Goal: Transaction & Acquisition: Purchase product/service

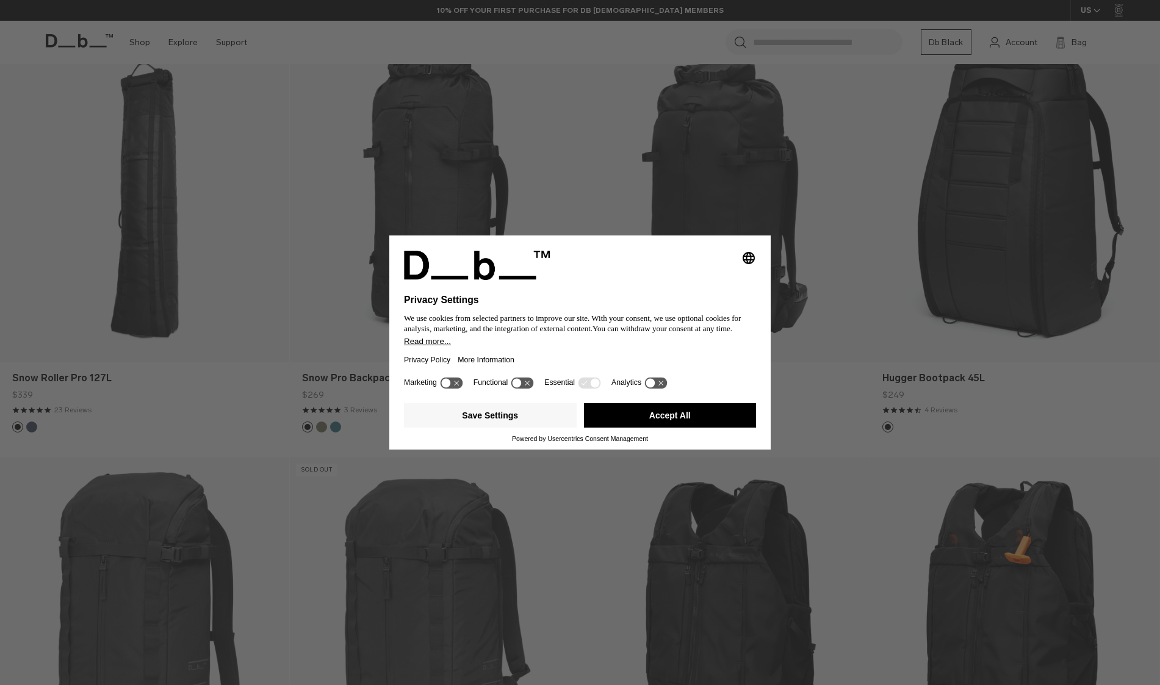
click at [592, 181] on div "Selecting an option will immediately change the language Privacy Settings We us…" at bounding box center [580, 342] width 1160 height 685
click at [629, 427] on button "Accept All" at bounding box center [670, 415] width 173 height 24
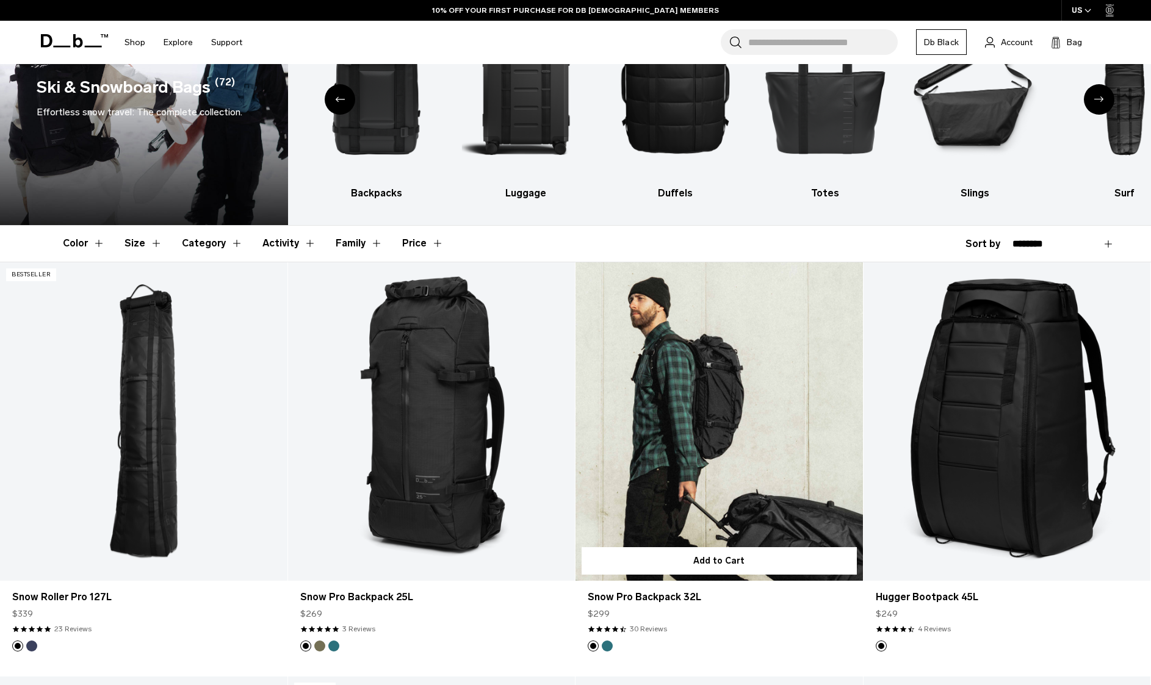
scroll to position [13, 0]
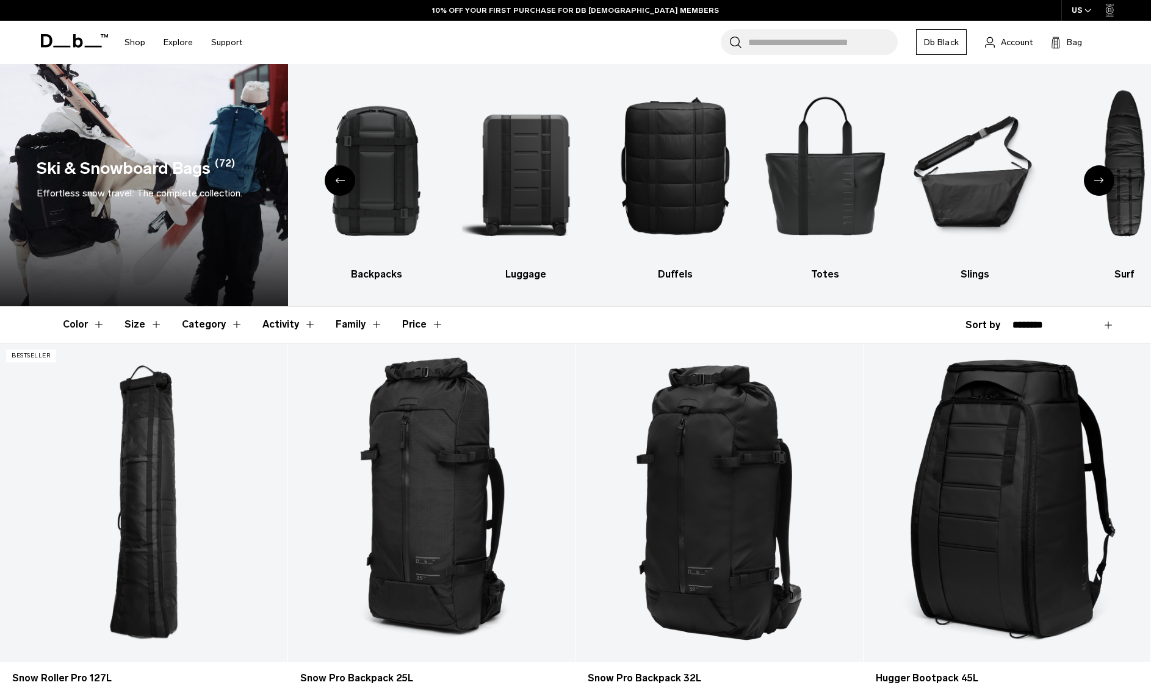
click at [1093, 182] on div "Next slide" at bounding box center [1099, 180] width 31 height 31
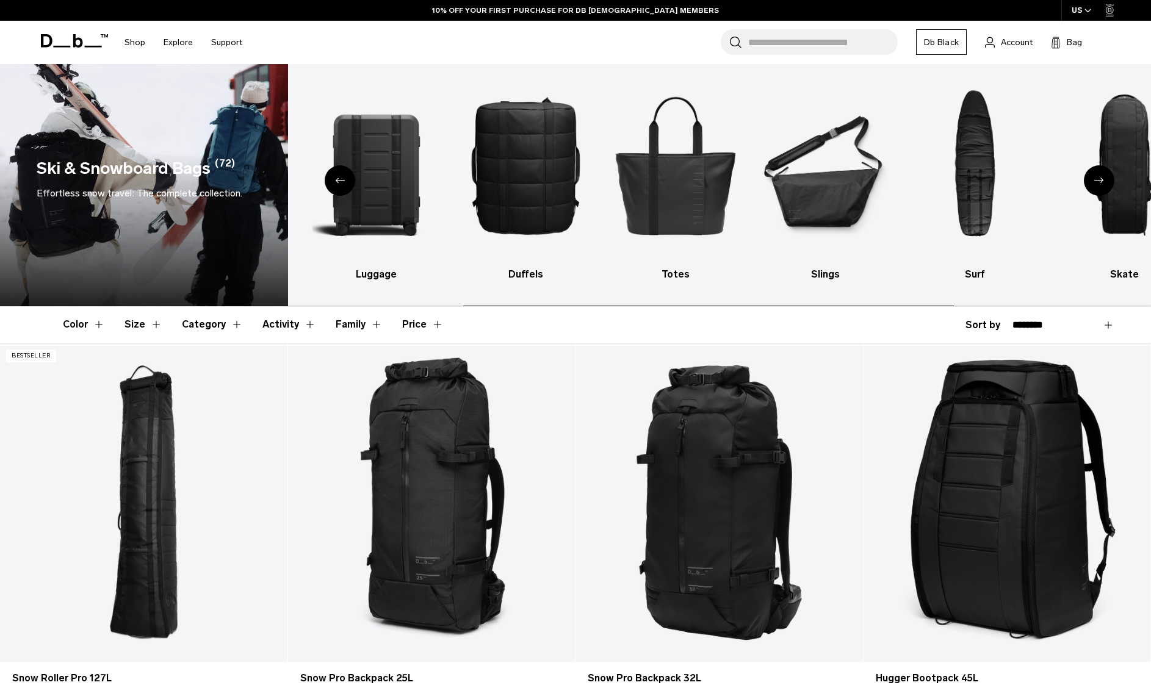
click at [1093, 182] on div "Next slide" at bounding box center [1099, 180] width 31 height 31
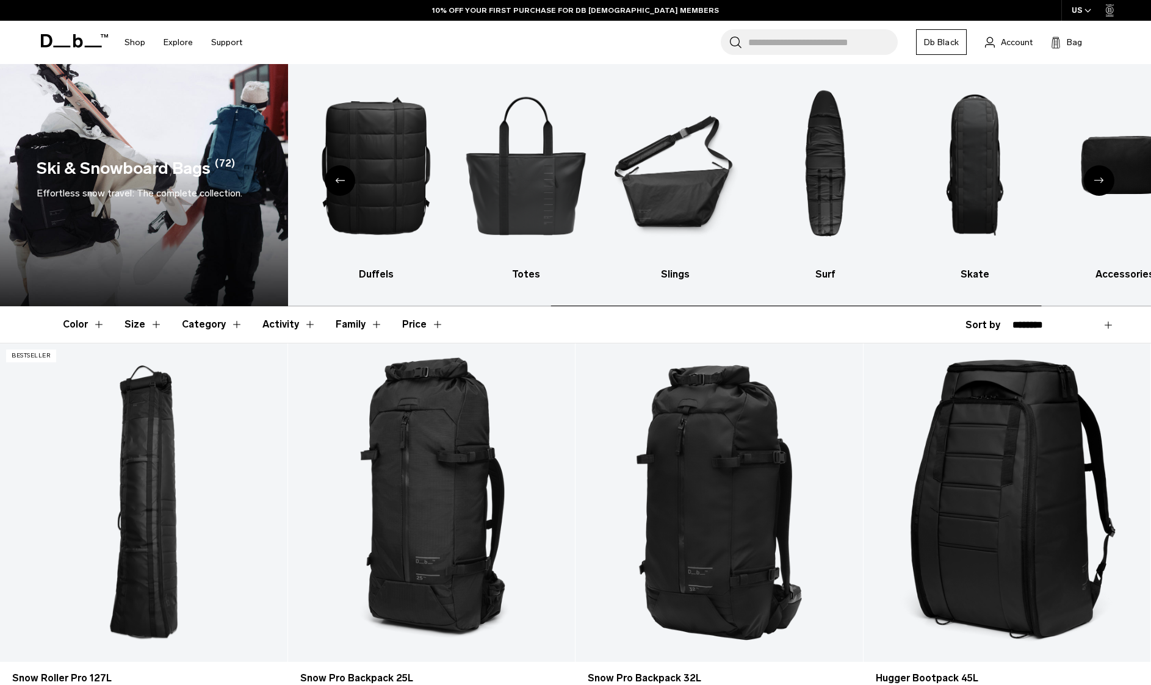
click at [1093, 182] on div "Next slide" at bounding box center [1099, 180] width 31 height 31
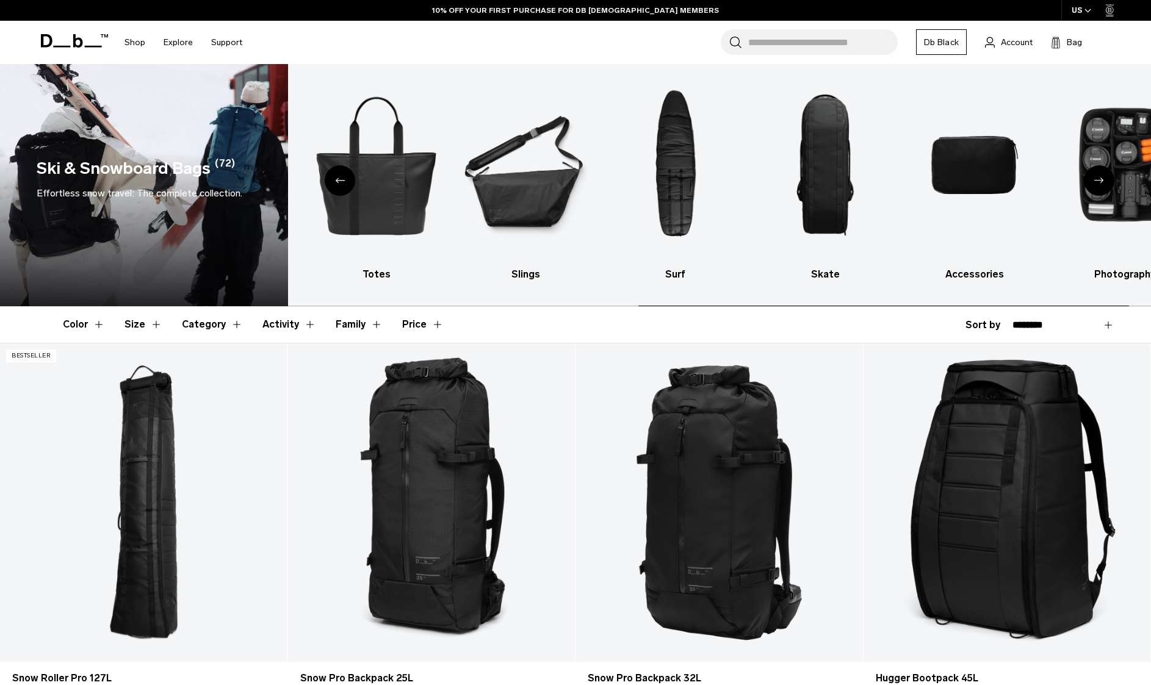
click at [1093, 182] on div "Next slide" at bounding box center [1099, 180] width 31 height 31
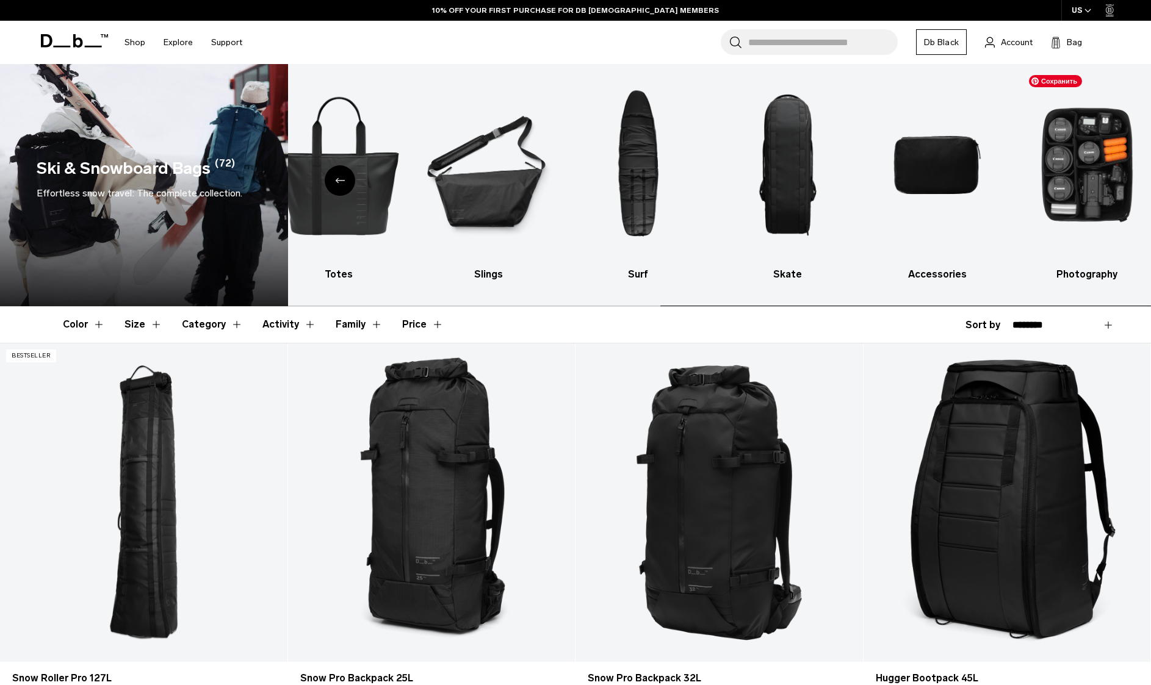
click at [1093, 182] on img "10 / 10" at bounding box center [1087, 165] width 128 height 192
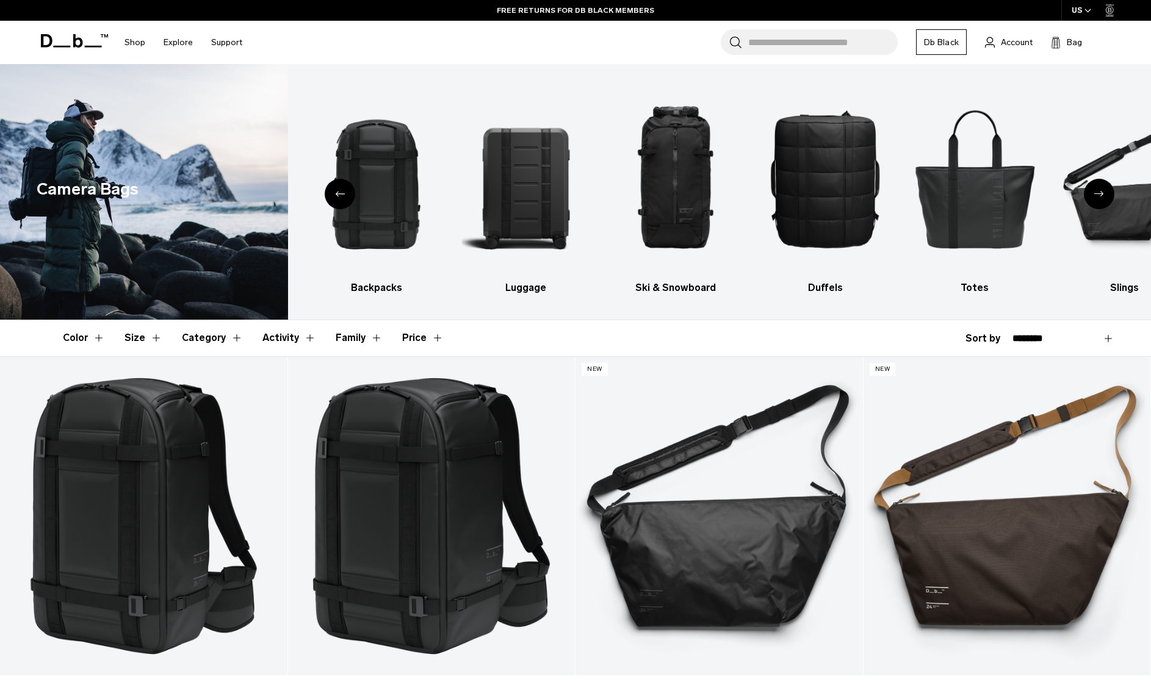
click at [1095, 195] on icon "Next slide" at bounding box center [1099, 193] width 10 height 5
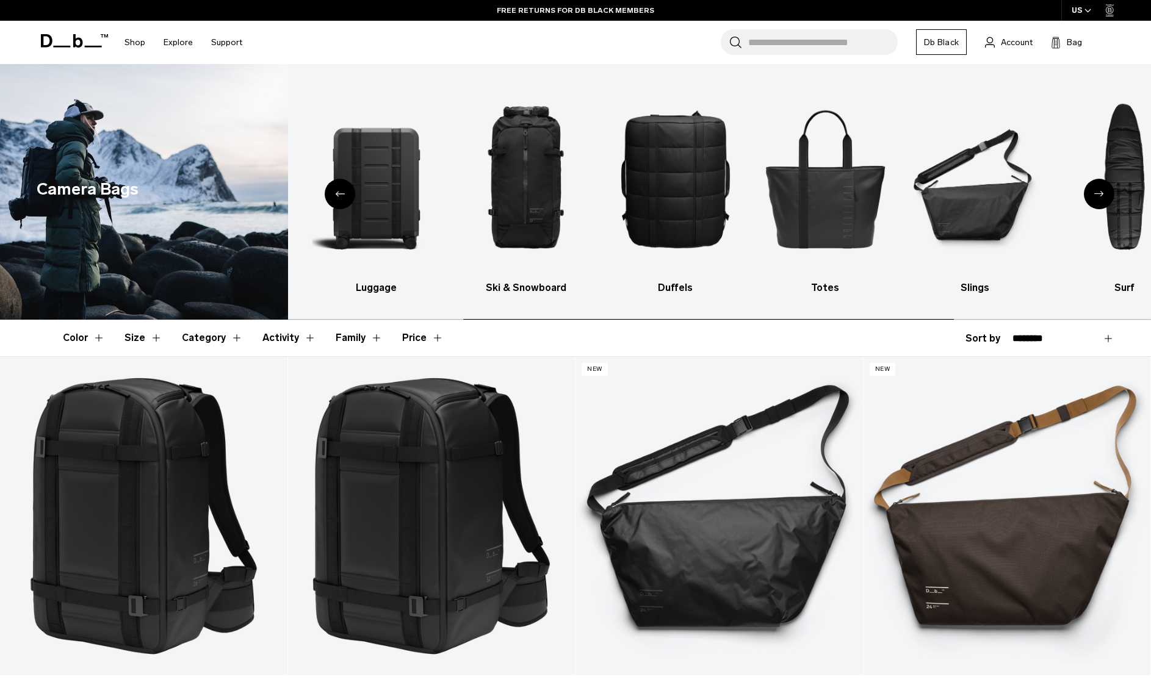
click at [1095, 195] on icon "Next slide" at bounding box center [1099, 193] width 10 height 5
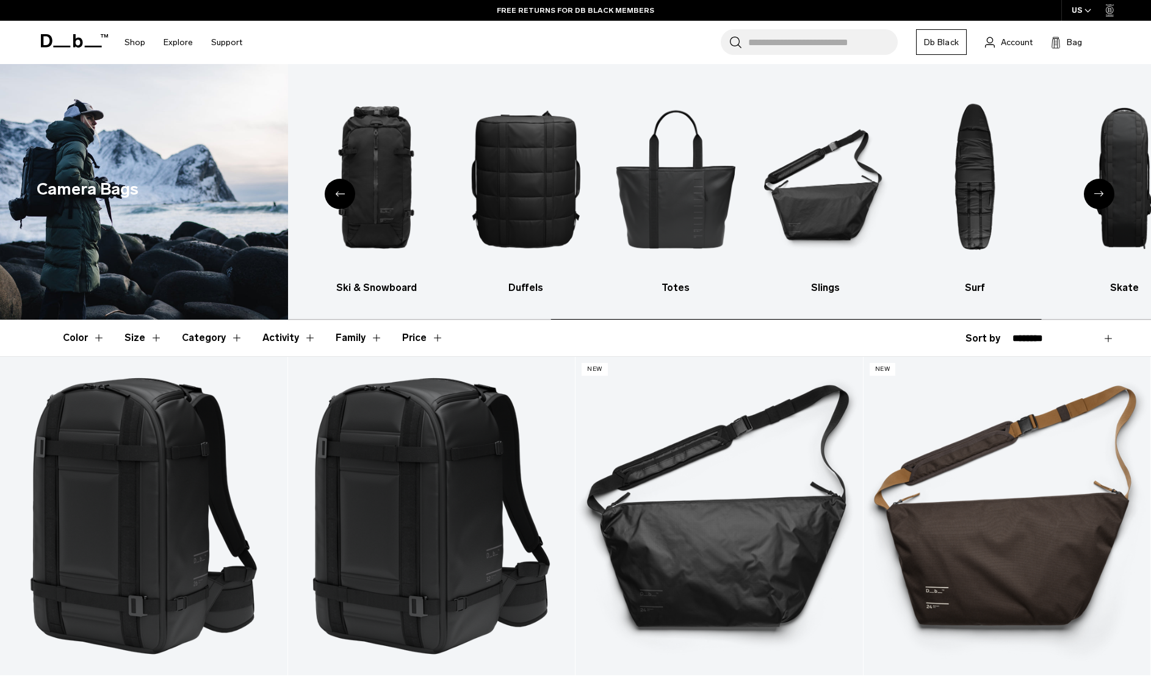
click at [1095, 195] on icon "Next slide" at bounding box center [1099, 193] width 10 height 5
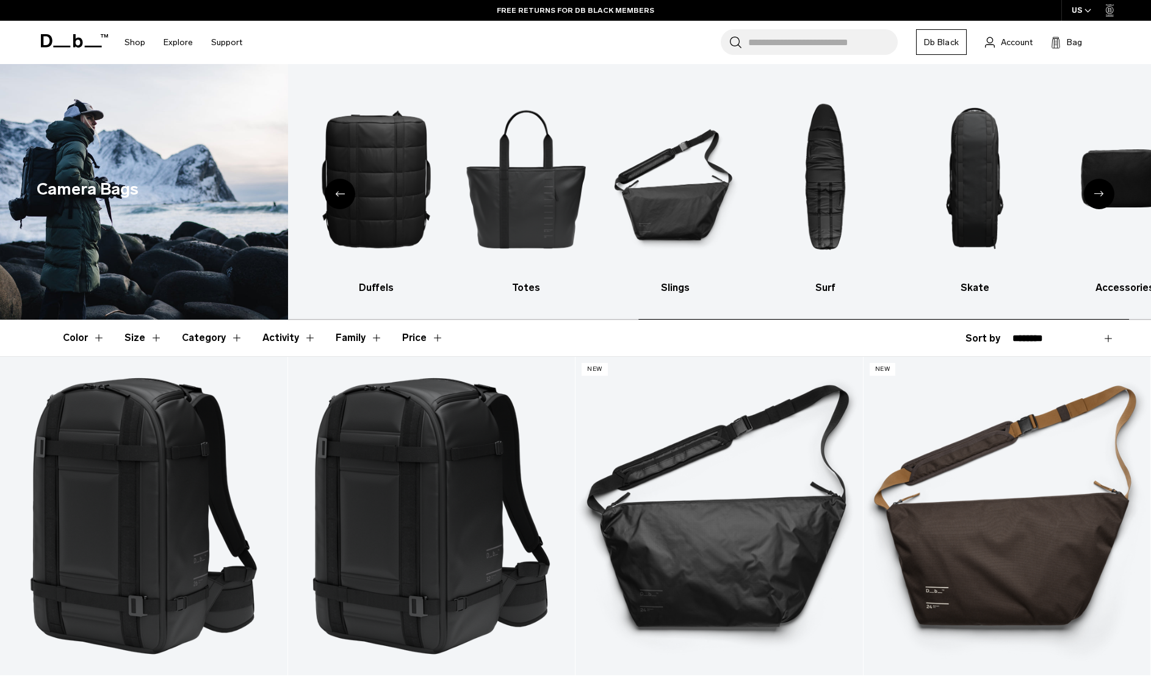
click at [1095, 195] on icon "Next slide" at bounding box center [1099, 193] width 10 height 5
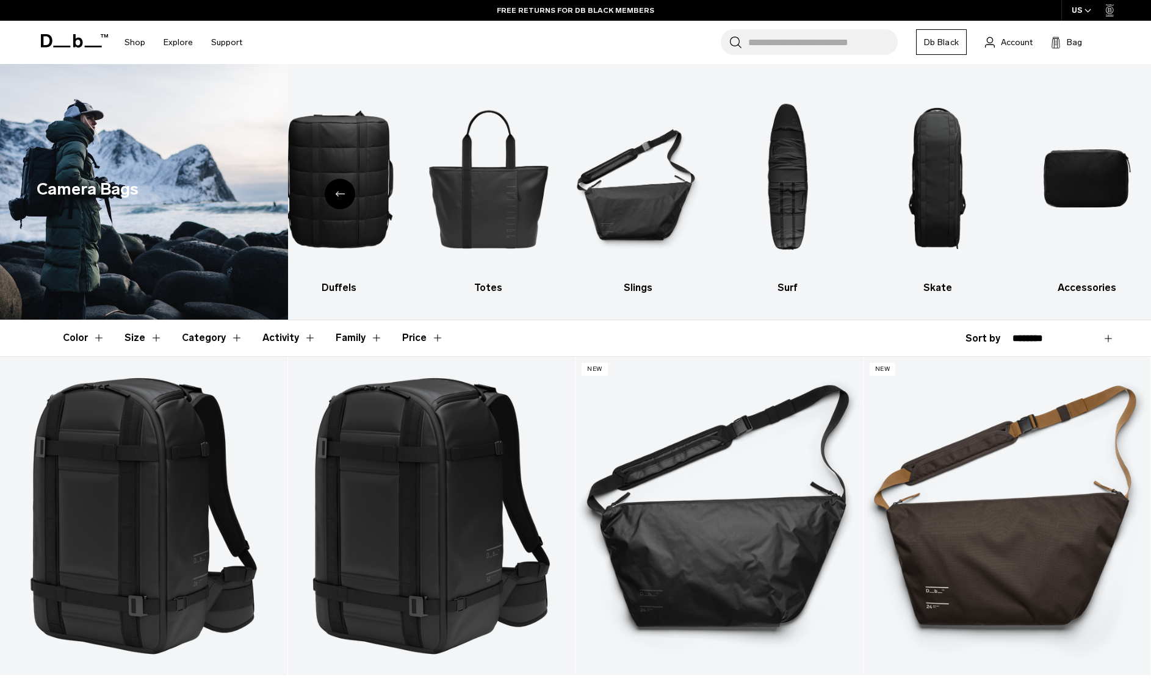
click at [337, 192] on icon "Previous slide" at bounding box center [340, 193] width 10 height 5
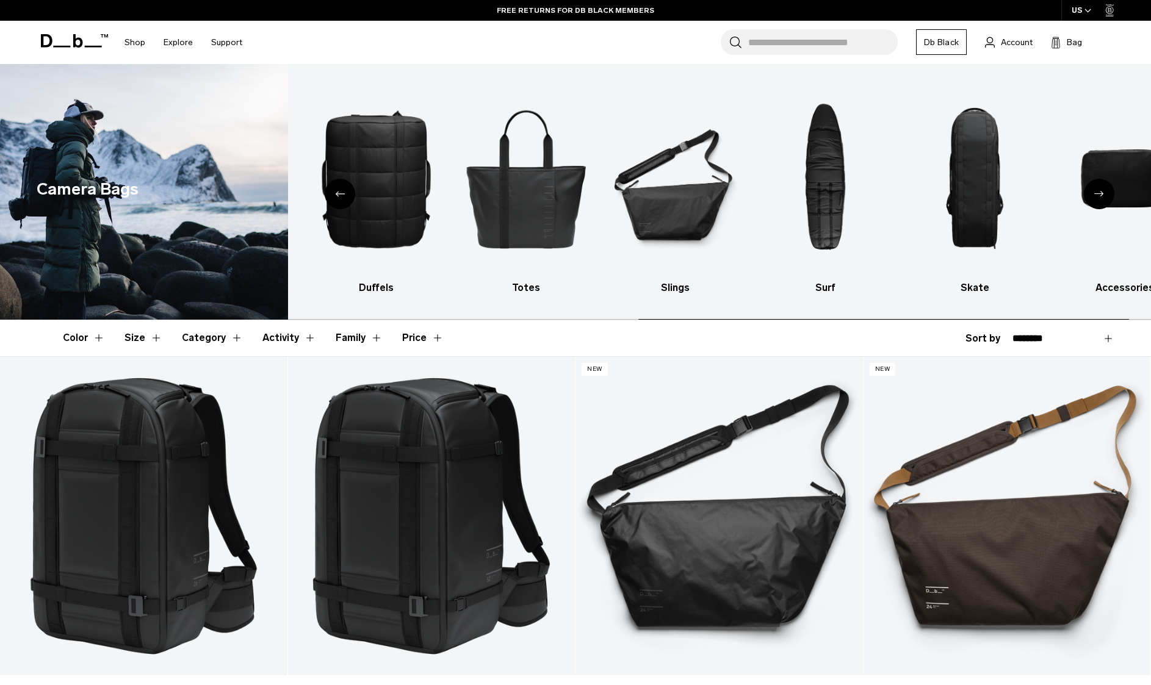
click at [337, 192] on icon "Previous slide" at bounding box center [340, 193] width 10 height 5
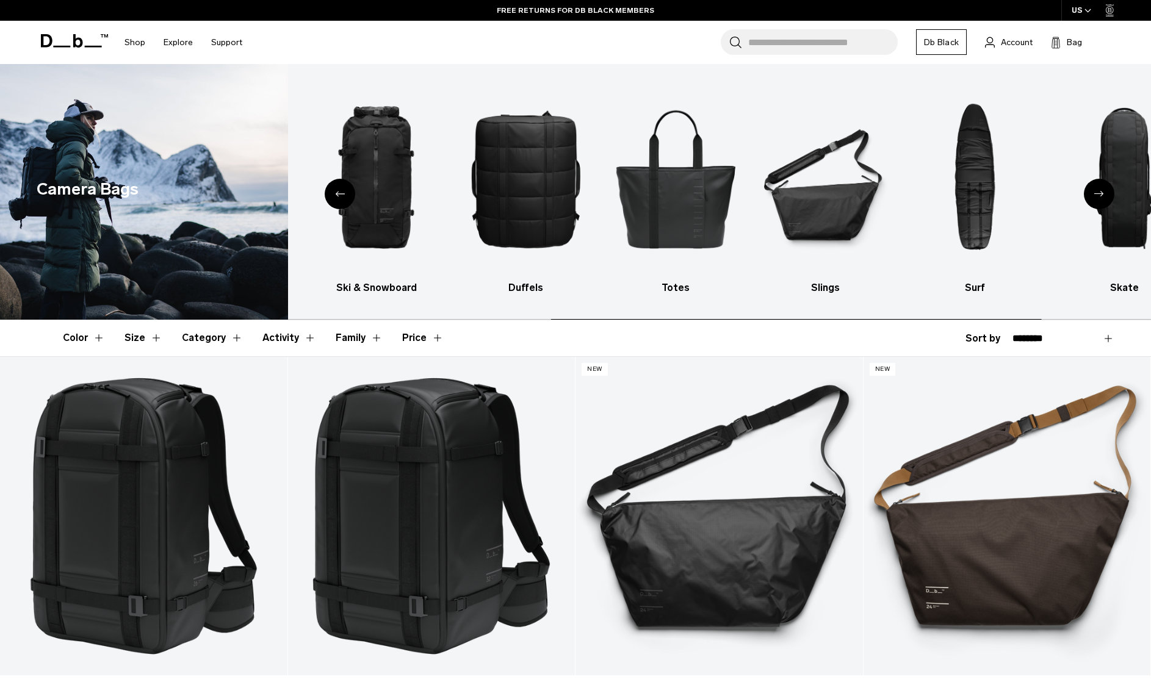
click at [337, 192] on icon "Previous slide" at bounding box center [340, 193] width 10 height 5
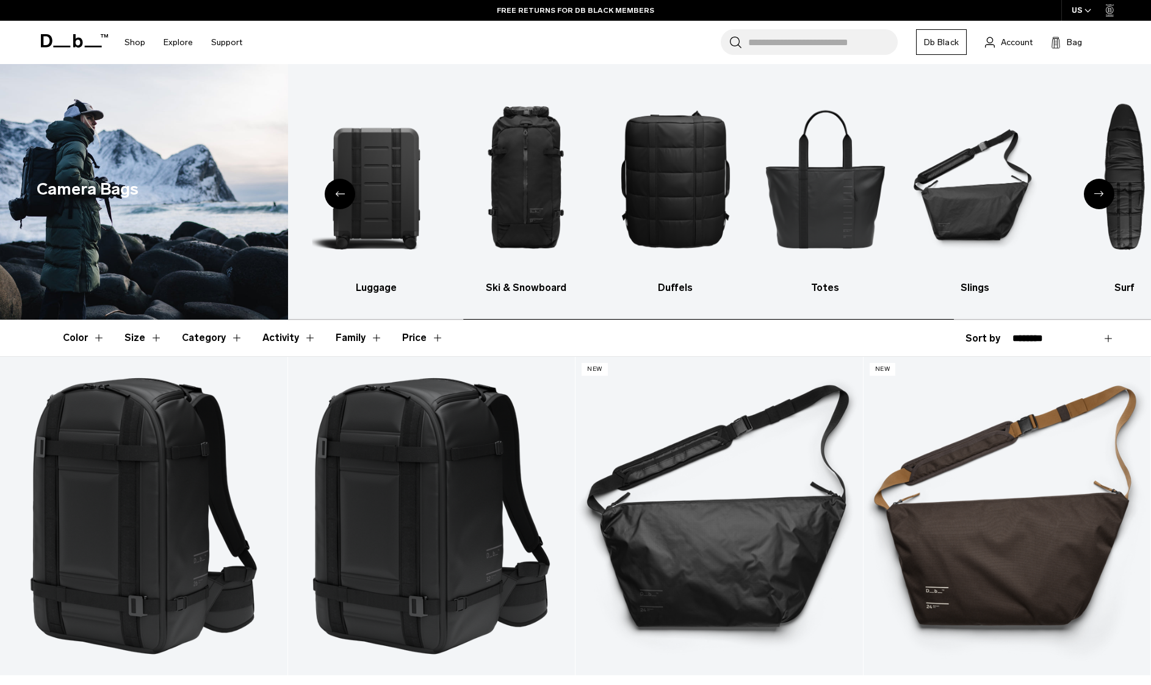
click at [337, 192] on icon "Previous slide" at bounding box center [340, 193] width 10 height 5
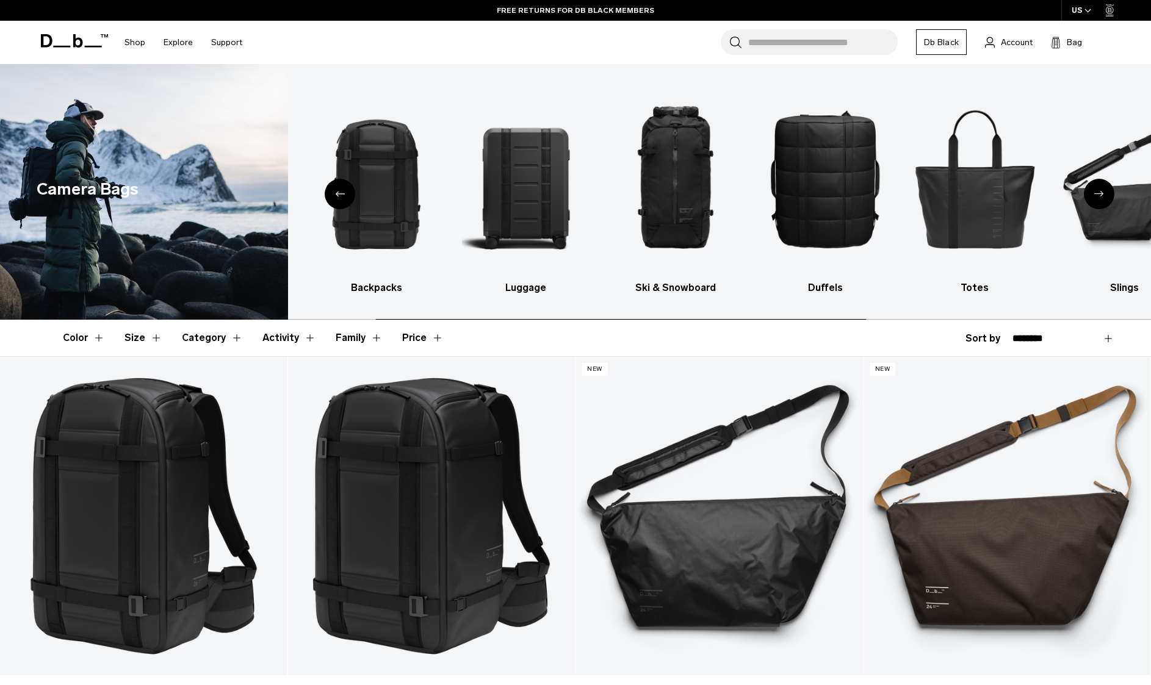
click at [337, 192] on icon "Previous slide" at bounding box center [340, 193] width 10 height 5
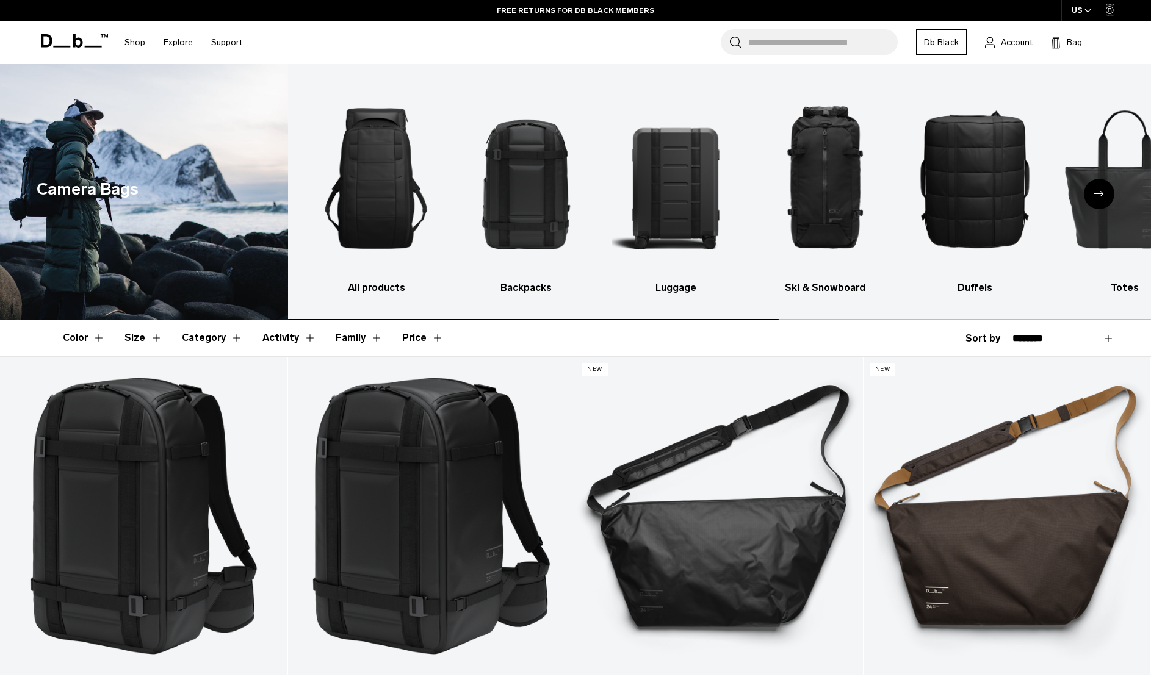
click at [337, 192] on img "1 / 10" at bounding box center [376, 178] width 128 height 192
click at [375, 188] on img "1 / 10" at bounding box center [376, 178] width 128 height 192
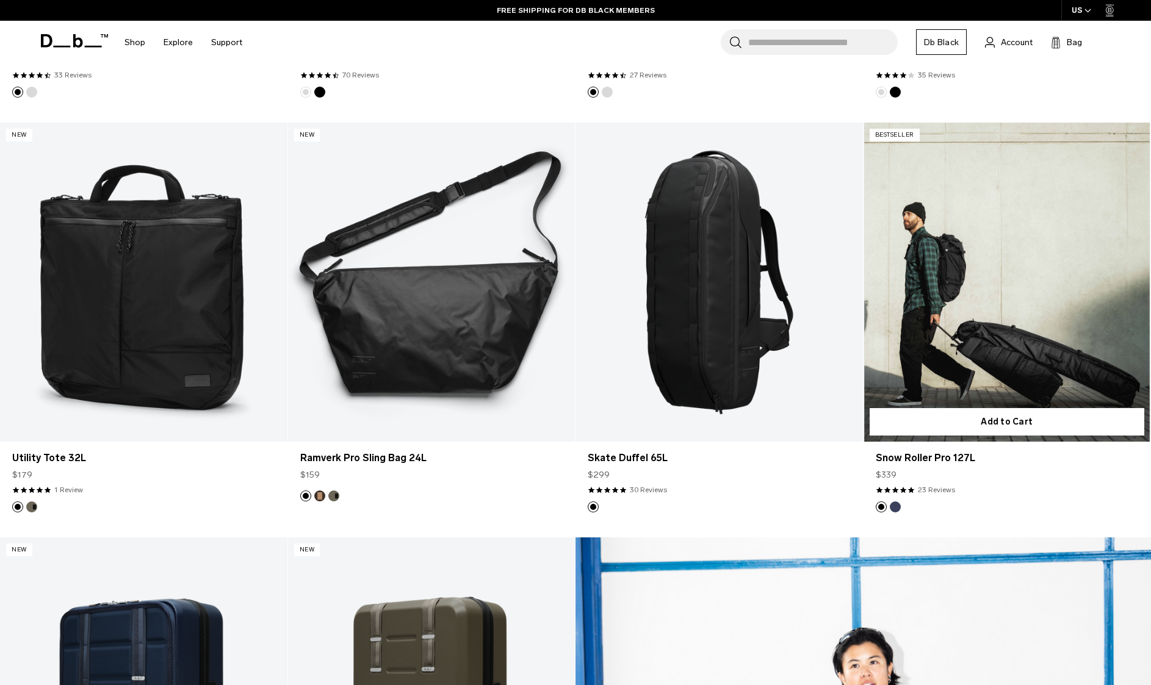
scroll to position [1104, 0]
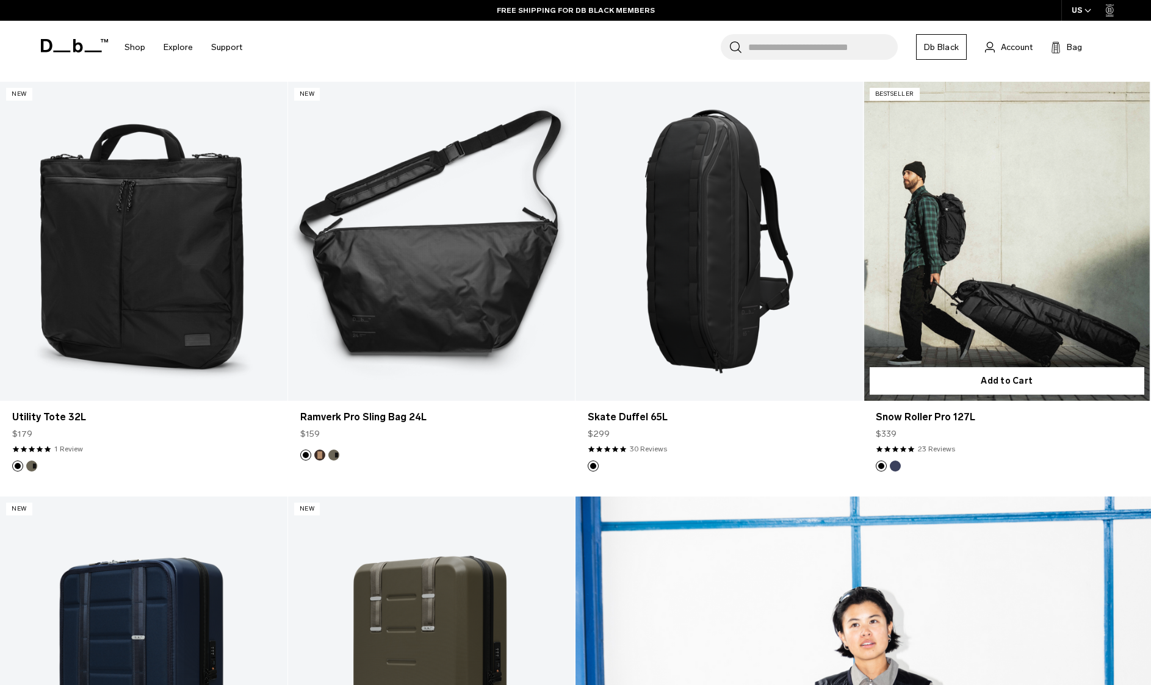
click at [1008, 225] on link "Snow Roller Pro 127L" at bounding box center [1006, 241] width 287 height 319
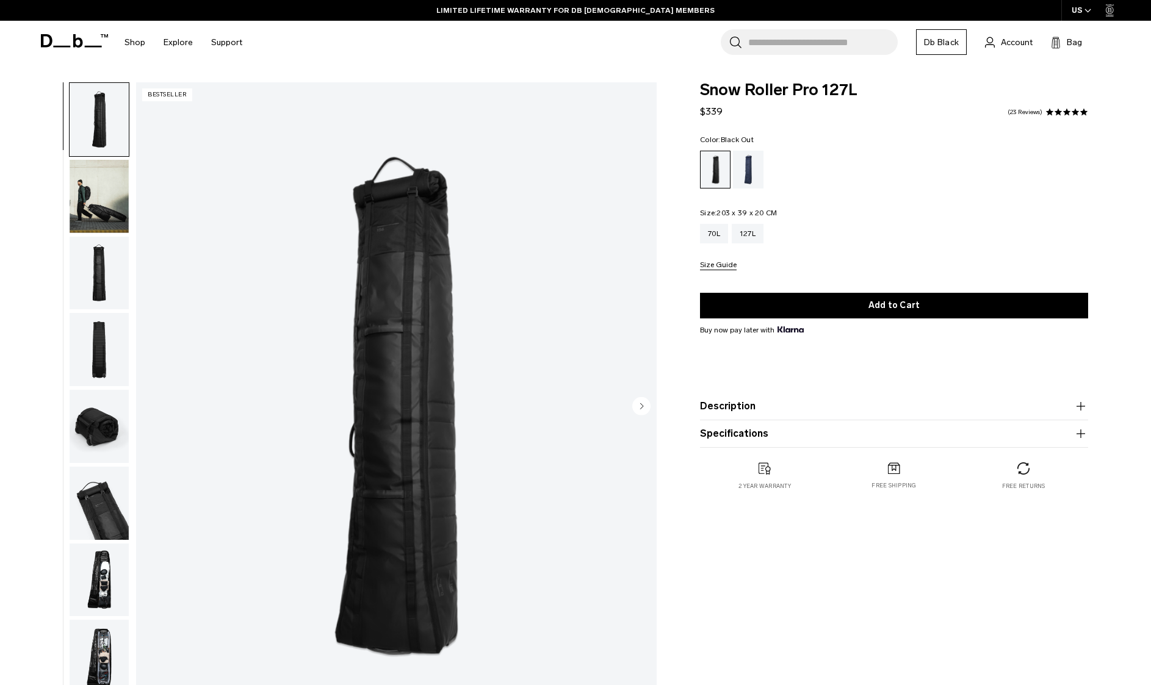
click at [101, 184] on img "button" at bounding box center [99, 196] width 59 height 73
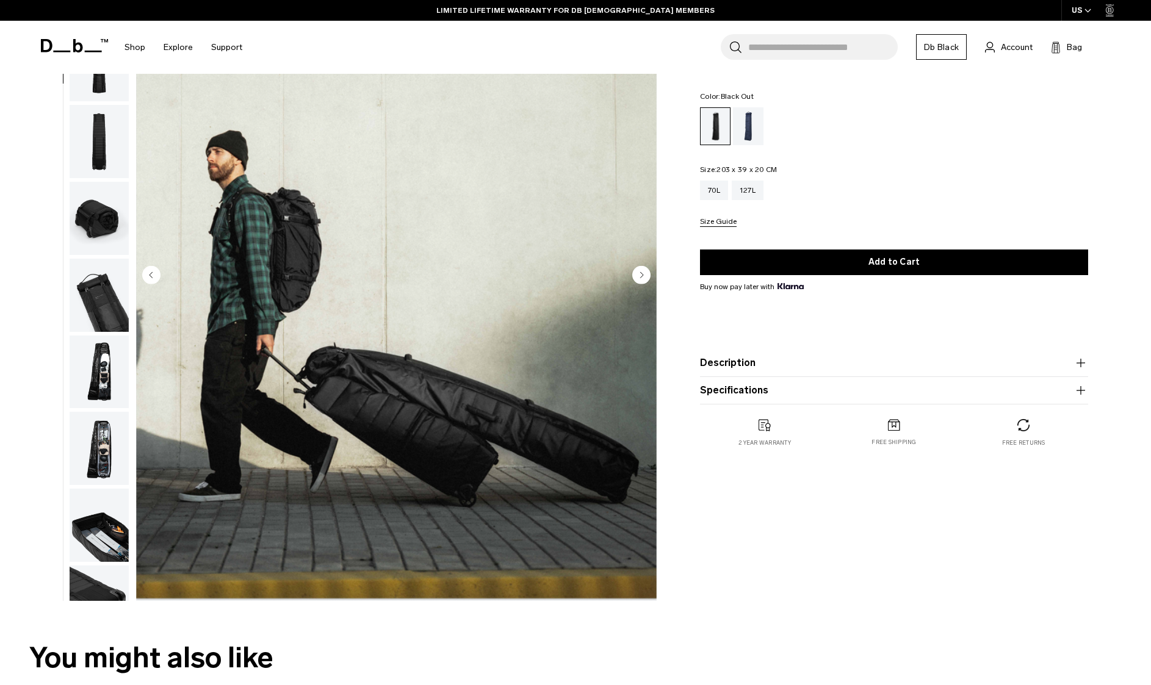
scroll to position [139, 0]
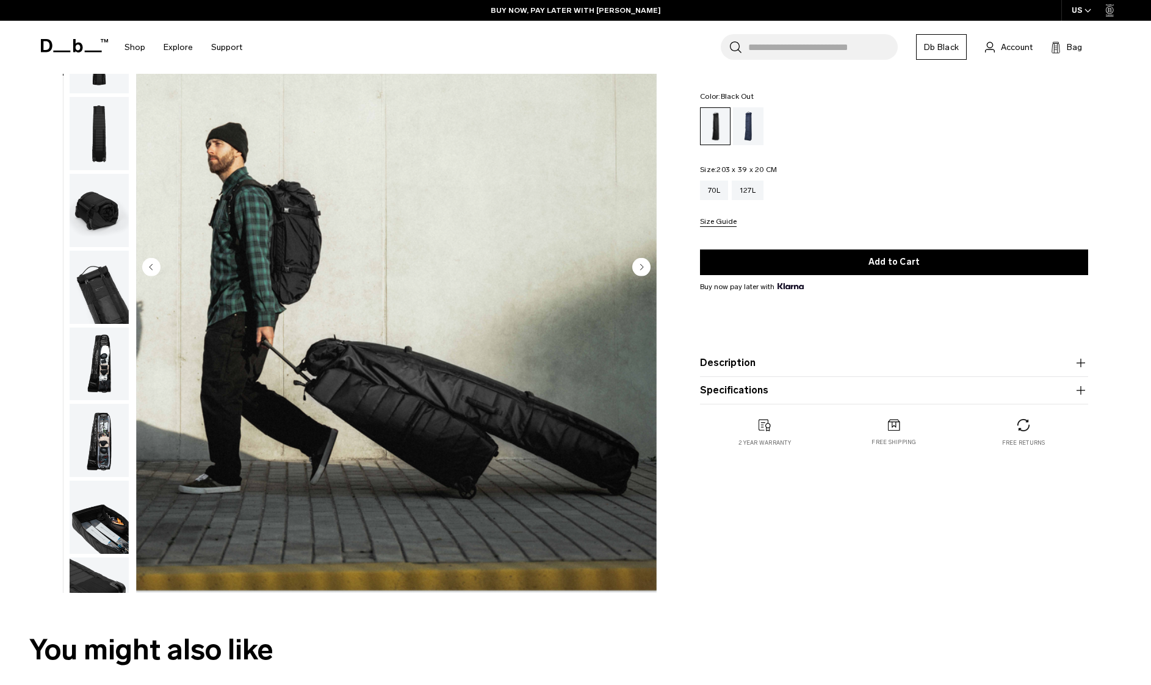
click at [110, 289] on img "button" at bounding box center [99, 287] width 59 height 73
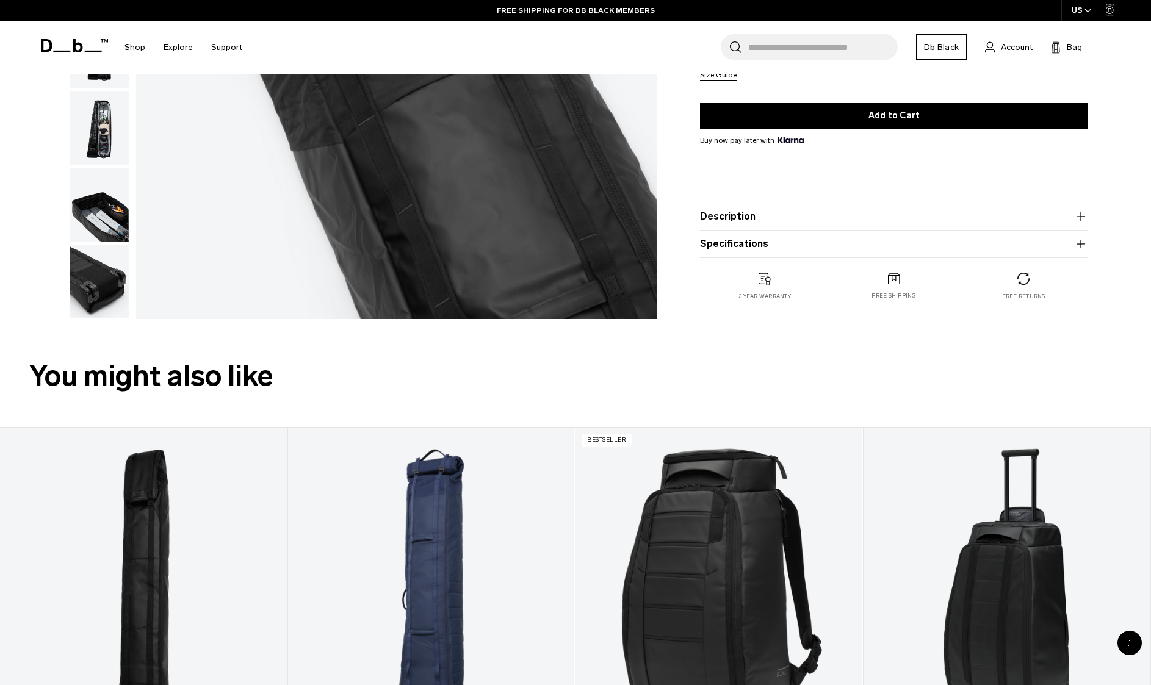
scroll to position [0, 0]
